Goal: Information Seeking & Learning: Learn about a topic

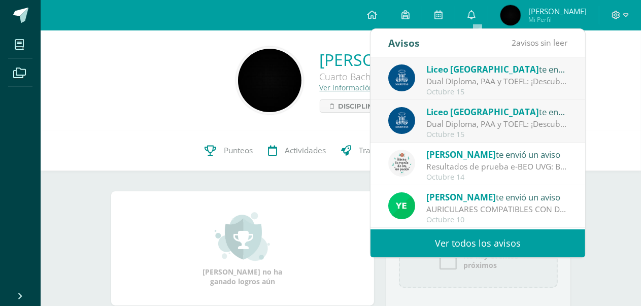
click at [450, 117] on div "Liceo Guatemala te envió un aviso" at bounding box center [496, 111] width 141 height 13
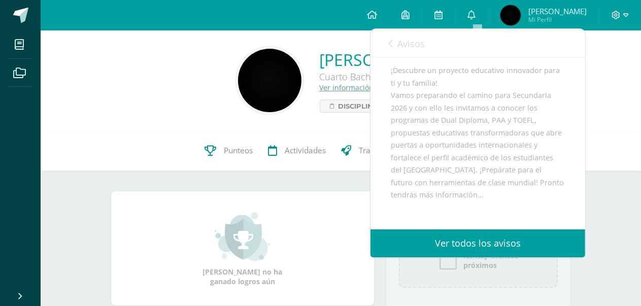
scroll to position [64, 0]
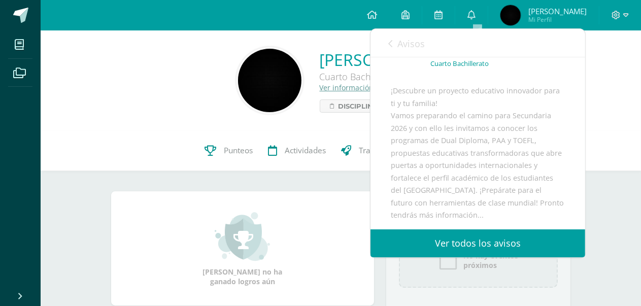
click at [615, 66] on div "Juan Sebastián Ceballos González Cuarto Bachillerato D Ver información personal…" at bounding box center [341, 81] width 584 height 68
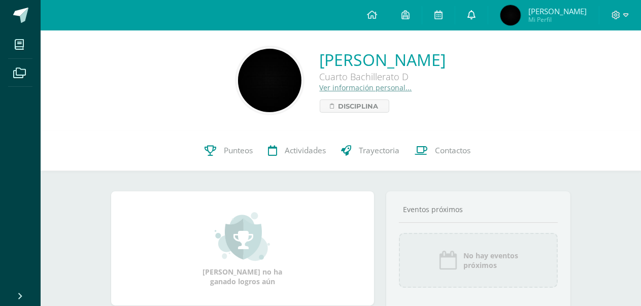
click at [483, 19] on link "0" at bounding box center [471, 15] width 32 height 30
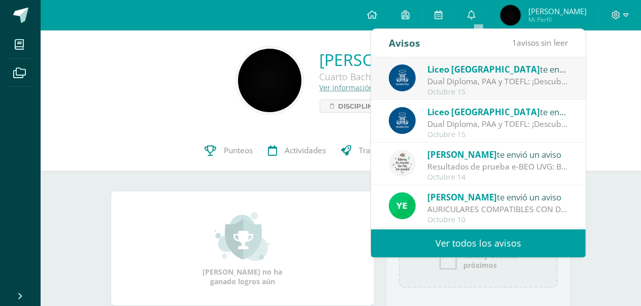
click at [453, 247] on link "Ver todos los avisos" at bounding box center [478, 243] width 215 height 28
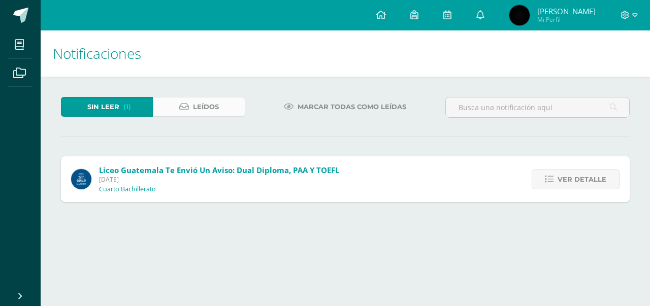
click at [214, 110] on span "Leídos" at bounding box center [206, 106] width 26 height 19
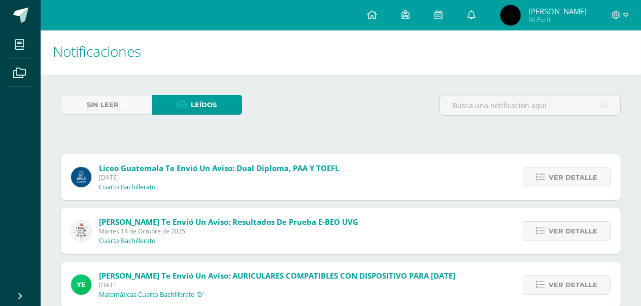
scroll to position [2, 0]
click at [132, 101] on link "Sin leer (1)" at bounding box center [106, 105] width 91 height 20
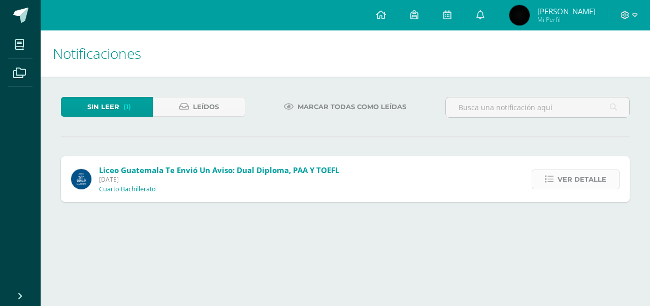
click at [553, 176] on icon at bounding box center [549, 179] width 9 height 9
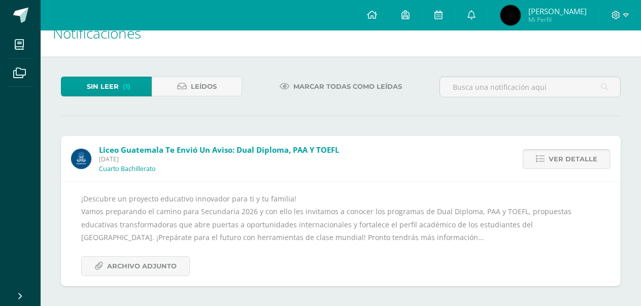
scroll to position [20, 0]
click at [170, 265] on span "Archivo Adjunto" at bounding box center [142, 266] width 70 height 19
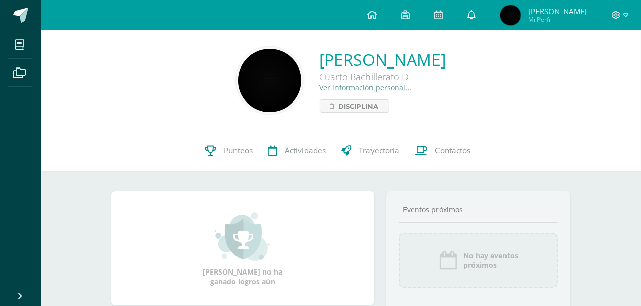
click at [473, 15] on link at bounding box center [471, 15] width 32 height 30
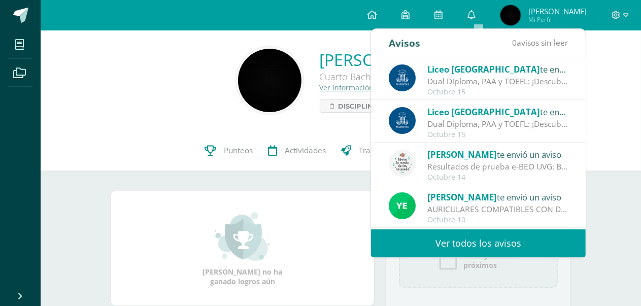
click at [448, 237] on link "Ver todos los avisos" at bounding box center [478, 243] width 215 height 28
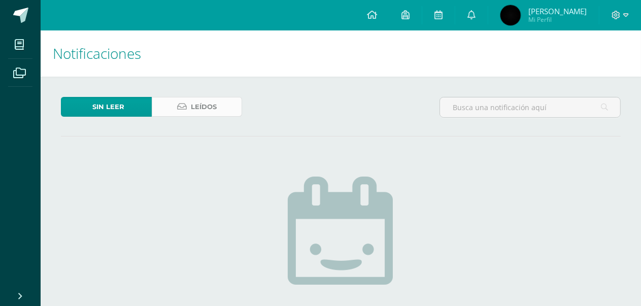
click at [213, 105] on span "Leídos" at bounding box center [204, 106] width 26 height 19
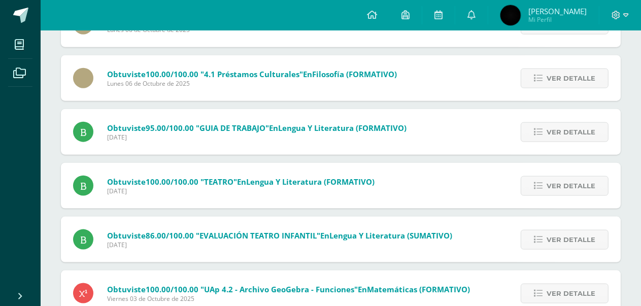
scroll to position [1041, 0]
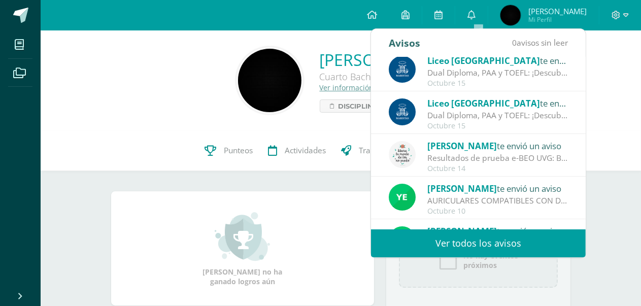
scroll to position [7, 0]
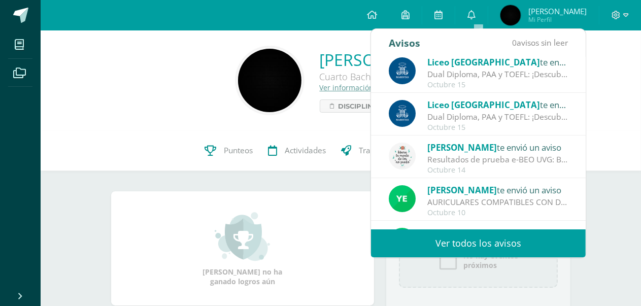
click at [517, 114] on div "Dual Diploma, PAA y TOEFL: ¡Descubre un proyecto educativo innovador para ti y …" at bounding box center [497, 117] width 141 height 12
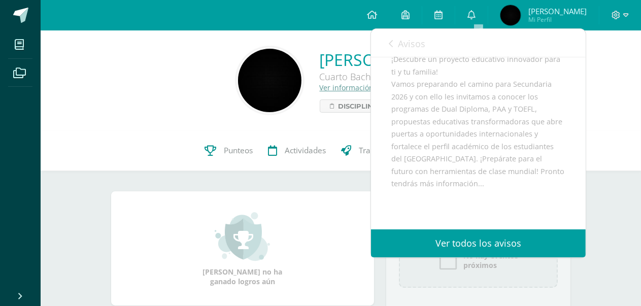
scroll to position [96, 0]
click at [399, 48] on span "Avisos" at bounding box center [411, 44] width 27 height 12
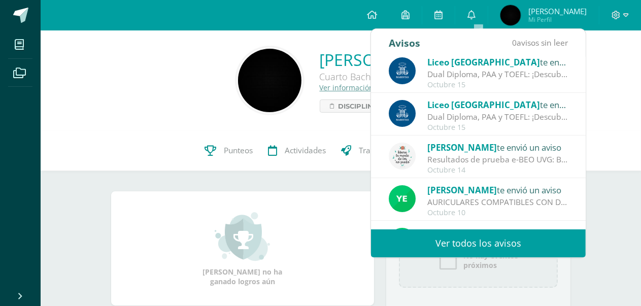
click at [460, 74] on div "Dual Diploma, PAA y TOEFL: ¡Descubre un proyecto educativo innovador para ti y …" at bounding box center [497, 75] width 141 height 12
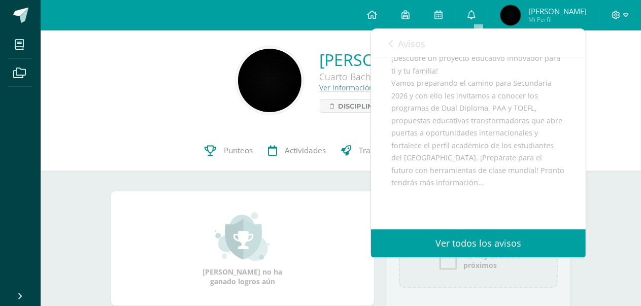
scroll to position [197, 0]
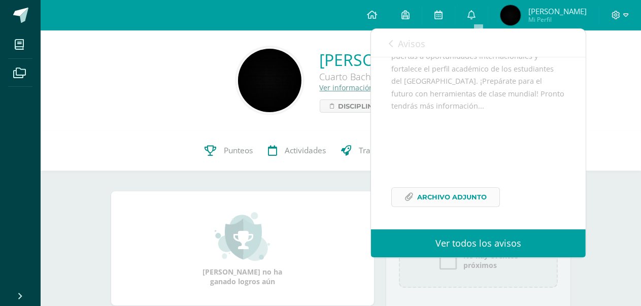
click at [475, 202] on span "Archivo Adjunto" at bounding box center [452, 197] width 70 height 19
